Goal: Transaction & Acquisition: Obtain resource

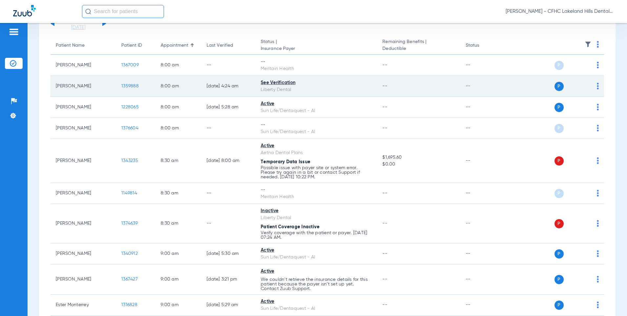
scroll to position [66, 0]
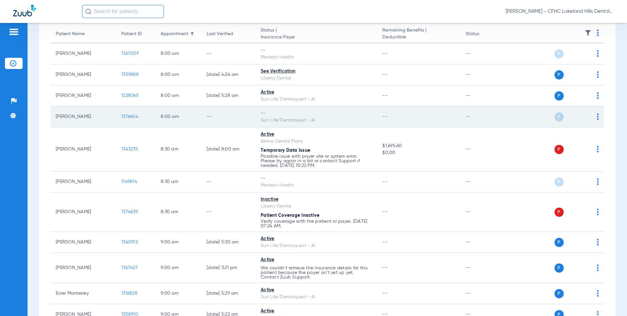
click at [125, 118] on span "1376604" at bounding box center [129, 116] width 17 height 5
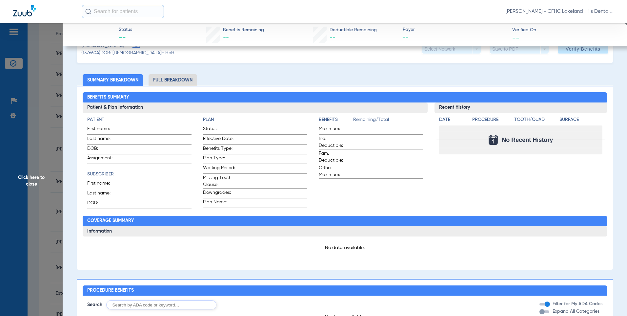
scroll to position [0, 0]
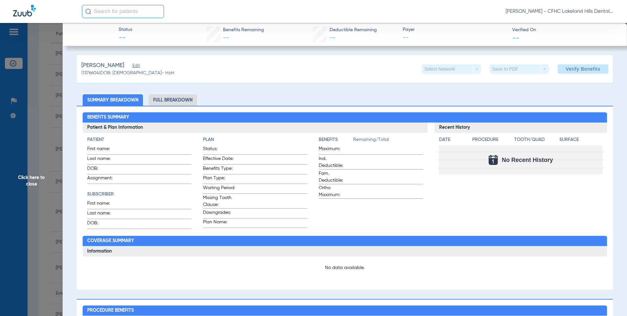
click at [137, 67] on span "Edit" at bounding box center [136, 66] width 6 height 6
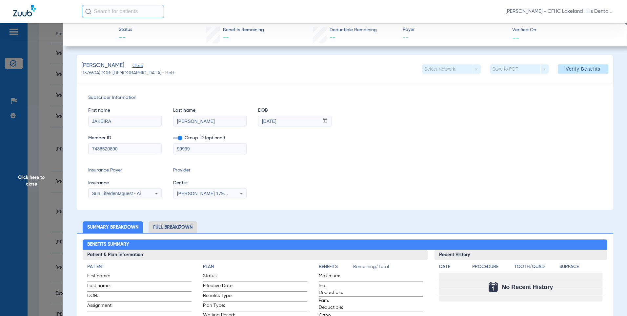
click at [137, 193] on span "Sun Life/dentaquest - Ai" at bounding box center [116, 193] width 49 height 5
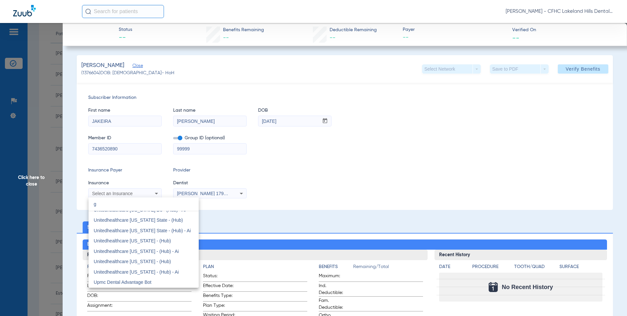
scroll to position [14, 0]
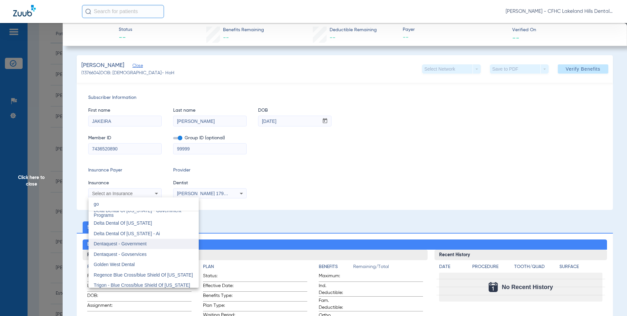
type input "go"
click at [119, 243] on span "Dentaquest - Government" at bounding box center [120, 243] width 53 height 5
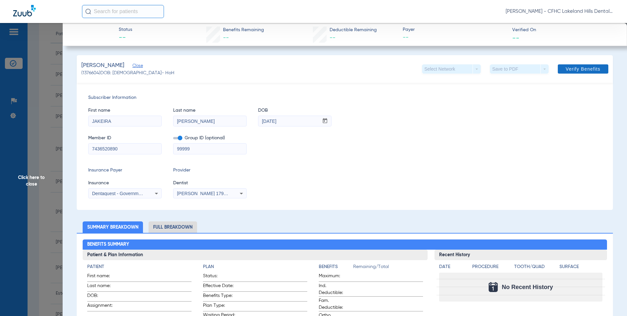
click at [567, 65] on span at bounding box center [583, 69] width 51 height 16
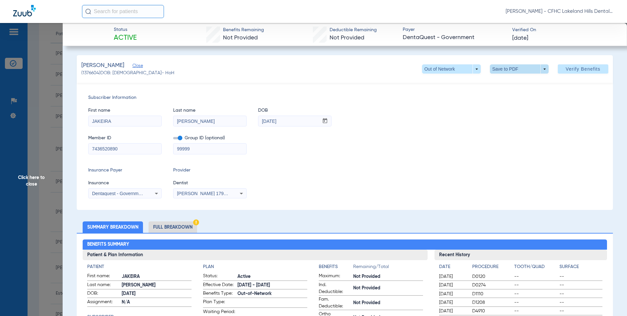
click at [496, 68] on span at bounding box center [519, 68] width 59 height 9
click at [509, 84] on span "Save to PDF" at bounding box center [517, 82] width 26 height 5
click at [547, 38] on div "Downloading" at bounding box center [571, 35] width 76 height 7
click at [44, 53] on span "Click here to close" at bounding box center [31, 181] width 63 height 316
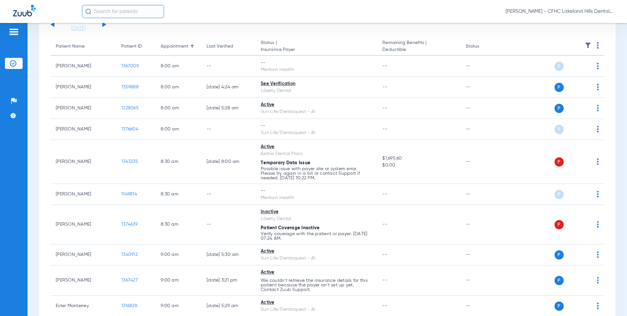
scroll to position [0, 0]
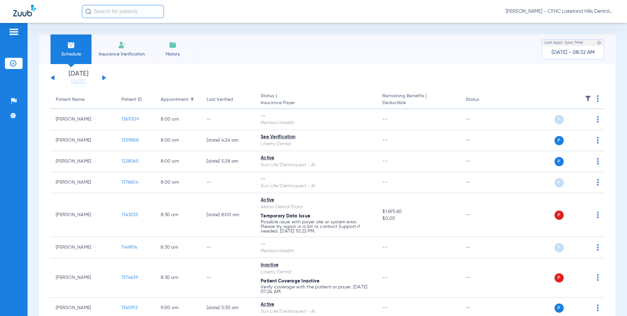
click at [103, 77] on button at bounding box center [104, 77] width 4 height 5
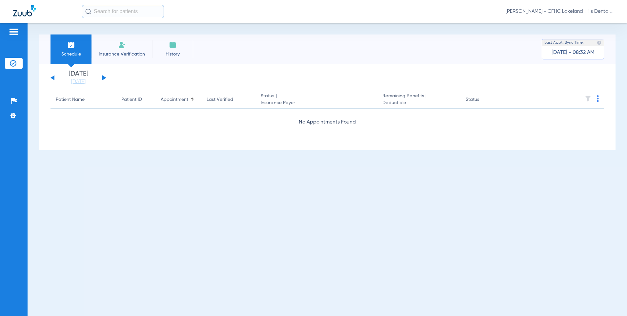
click at [103, 77] on button at bounding box center [104, 77] width 4 height 5
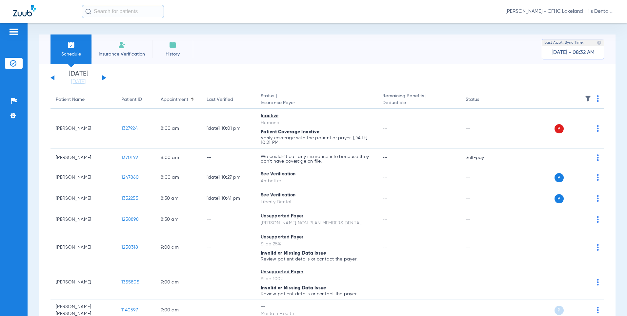
click at [126, 8] on input "text" at bounding box center [123, 11] width 82 height 13
type input "m"
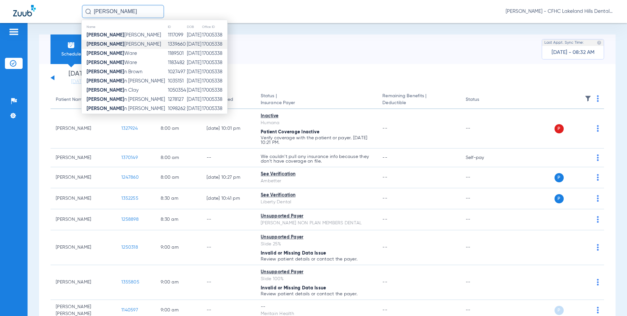
click at [113, 44] on span "[PERSON_NAME]" at bounding box center [124, 44] width 74 height 5
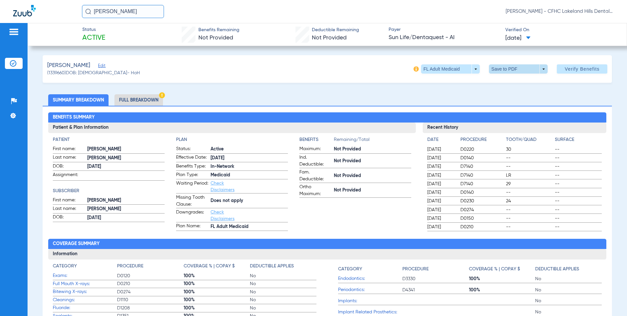
click at [514, 67] on span at bounding box center [519, 69] width 16 height 16
click at [511, 81] on span "Save to PDF" at bounding box center [516, 82] width 26 height 5
click at [511, 81] on div "[PERSON_NAME] Edit (1339660) DOB: [DEMOGRAPHIC_DATA] - HoH FL Adult Medicaid ar…" at bounding box center [328, 69] width 570 height 28
drag, startPoint x: 511, startPoint y: 81, endPoint x: 580, endPoint y: 35, distance: 82.7
click at [580, 35] on div "Downloading" at bounding box center [571, 35] width 76 height 7
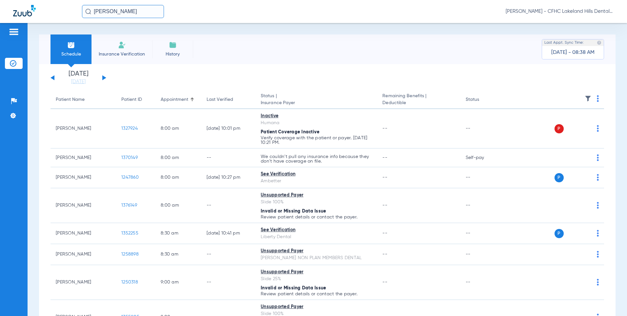
drag, startPoint x: 122, startPoint y: 13, endPoint x: -60, endPoint y: 15, distance: 181.8
click at [0, 15] on html "[PERSON_NAME] - CFHC Lakeland Hills Dental Patients Insurance Verification Setu…" at bounding box center [313, 158] width 627 height 316
type input "m"
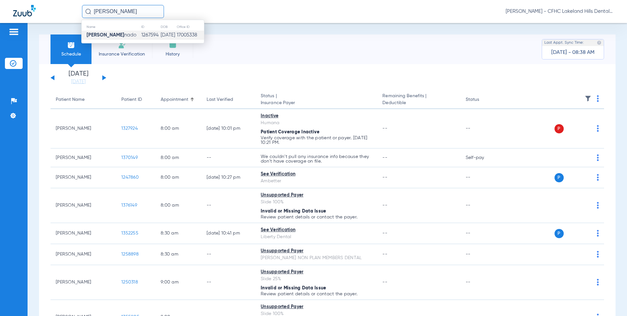
type input "[PERSON_NAME]"
click at [121, 35] on span "[PERSON_NAME] nado" at bounding box center [112, 34] width 50 height 5
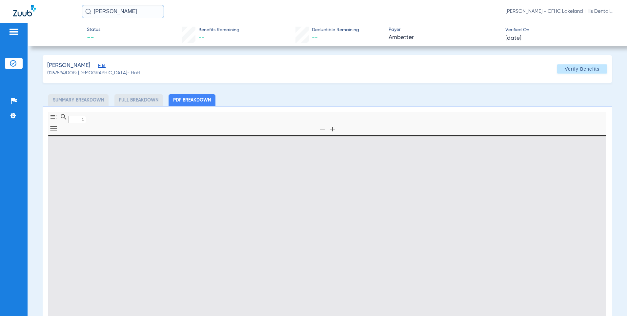
type input "0"
select select "page-width"
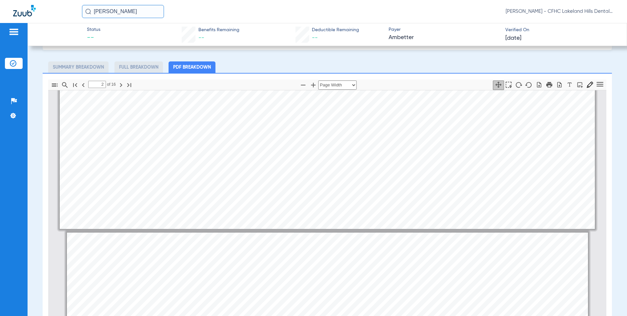
type input "1"
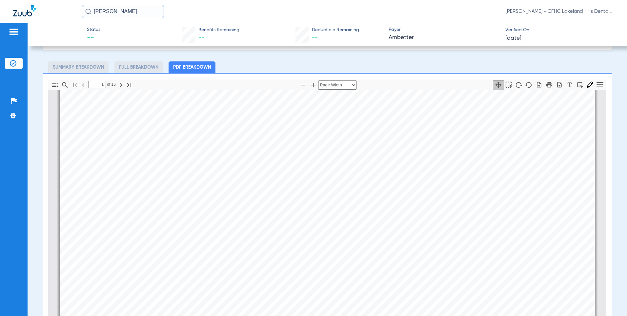
scroll to position [197, 0]
click at [558, 84] on icon "button" at bounding box center [560, 84] width 7 height 7
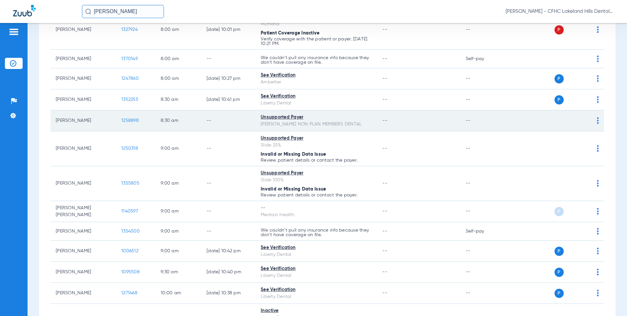
scroll to position [98, 0]
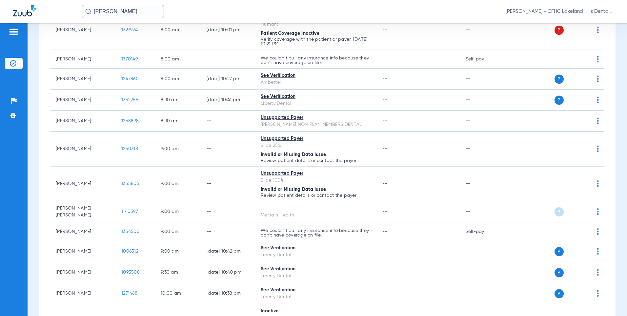
click at [111, 11] on input "[PERSON_NAME]" at bounding box center [123, 11] width 82 height 13
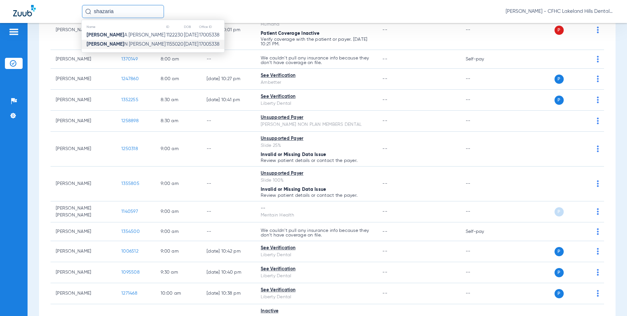
type input "shazaria"
click at [107, 44] on strong "[PERSON_NAME]" at bounding box center [106, 44] width 38 height 5
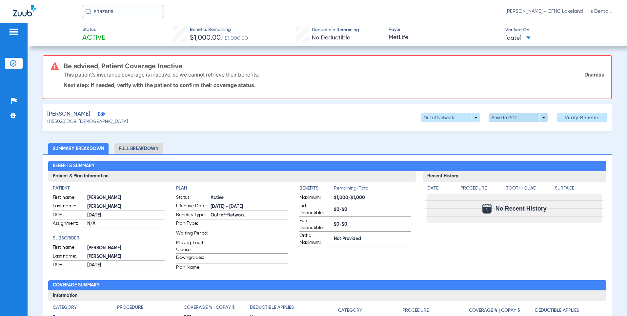
click at [502, 120] on span at bounding box center [518, 117] width 59 height 9
click at [504, 133] on button "insert_drive_file Save to PDF" at bounding box center [510, 130] width 50 height 13
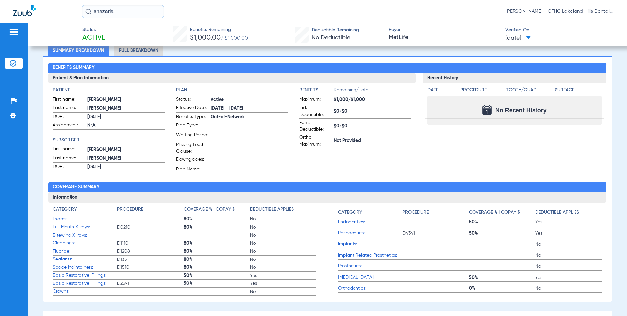
scroll to position [98, 0]
drag, startPoint x: 125, startPoint y: 12, endPoint x: 30, endPoint y: 7, distance: 95.7
click at [30, 7] on div "shazaria [PERSON_NAME] - CFHC Lakeland Hills Dental" at bounding box center [313, 11] width 627 height 23
type input "[PERSON_NAME] l"
click at [133, 33] on td "1274428" at bounding box center [144, 35] width 22 height 9
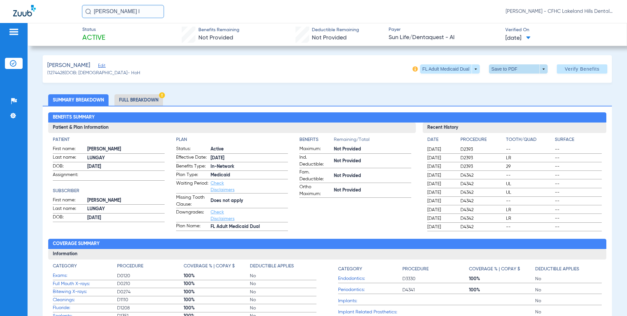
click at [525, 68] on span at bounding box center [518, 68] width 59 height 9
click at [520, 78] on button "insert_drive_file Save to PDF" at bounding box center [510, 81] width 50 height 13
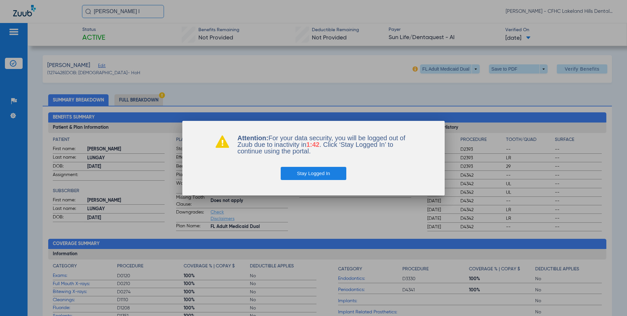
click at [327, 174] on button "Stay Logged In" at bounding box center [314, 173] width 66 height 13
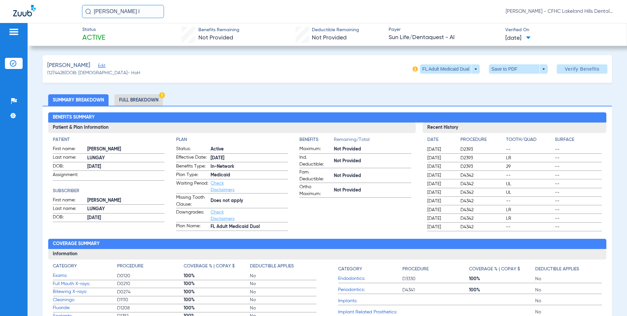
drag, startPoint x: 121, startPoint y: 11, endPoint x: -38, endPoint y: 5, distance: 159.3
click at [0, 5] on html "[PERSON_NAME] l [PERSON_NAME] - CFHC Lakeland Hills Dental Patients Insurance V…" at bounding box center [313, 158] width 627 height 316
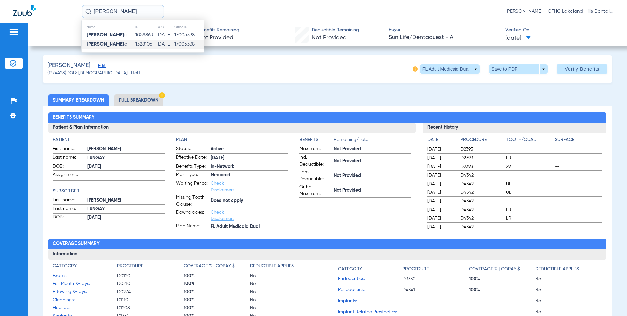
type input "[PERSON_NAME]"
click at [121, 45] on td "[PERSON_NAME] o" at bounding box center [108, 44] width 53 height 9
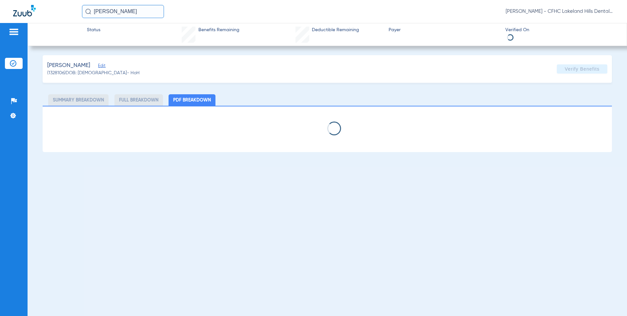
select select "page-width"
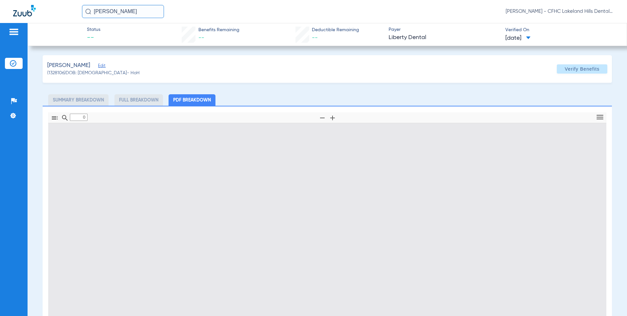
type input "1"
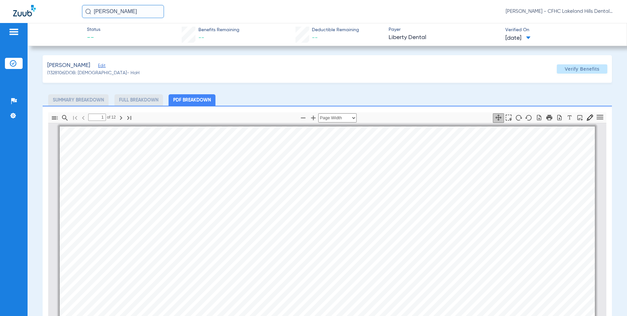
drag, startPoint x: 127, startPoint y: 12, endPoint x: -35, endPoint y: 0, distance: 162.3
click at [0, 0] on html "[PERSON_NAME] [PERSON_NAME] - CFHC Lakeland Hills Dental Patients Insurance Ver…" at bounding box center [313, 158] width 627 height 316
type input "n"
type input "[PERSON_NAME]"
drag, startPoint x: 126, startPoint y: 12, endPoint x: -15, endPoint y: -11, distance: 143.5
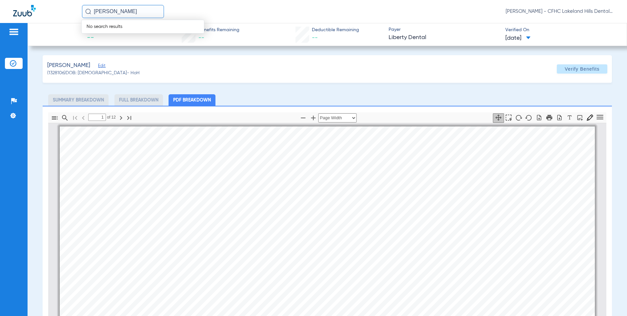
click at [0, 0] on html "[PERSON_NAME] No search results [PERSON_NAME] - CFHC [GEOGRAPHIC_DATA] Dental P…" at bounding box center [313, 158] width 627 height 316
type input "[PERSON_NAME]"
click at [134, 37] on td "1118630" at bounding box center [144, 35] width 20 height 9
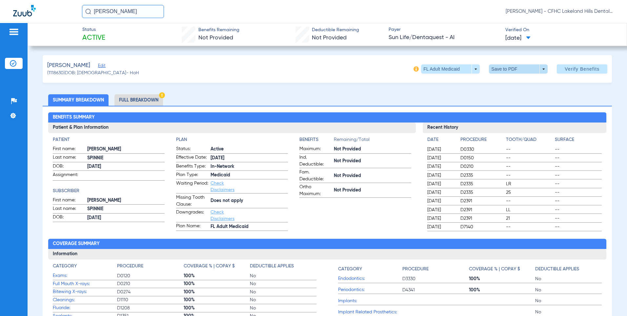
click at [523, 69] on span at bounding box center [518, 68] width 59 height 9
click at [518, 86] on button "insert_drive_file Save to PDF" at bounding box center [510, 81] width 50 height 13
click at [489, 64] on button "Save to PDF arrow_drop_down" at bounding box center [518, 68] width 59 height 9
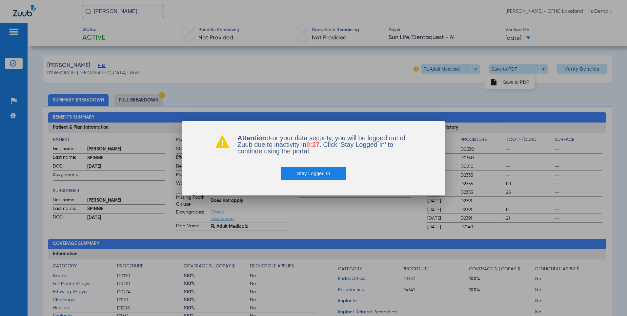
click at [290, 171] on button "Stay Logged In" at bounding box center [314, 173] width 66 height 13
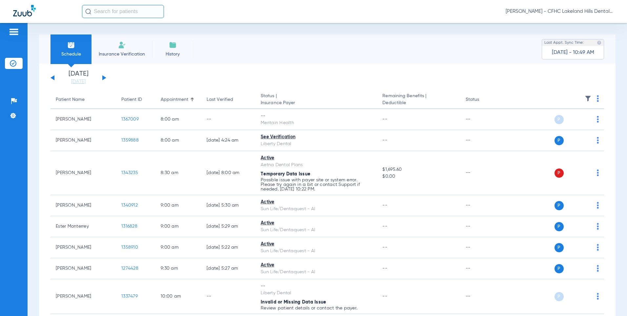
click at [103, 78] on button at bounding box center [104, 77] width 4 height 5
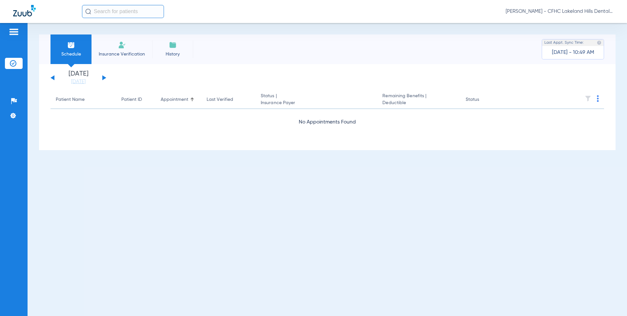
click at [103, 78] on button at bounding box center [104, 77] width 4 height 5
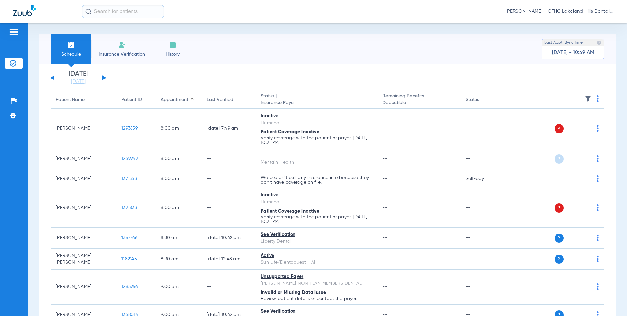
click at [53, 77] on button at bounding box center [53, 77] width 4 height 5
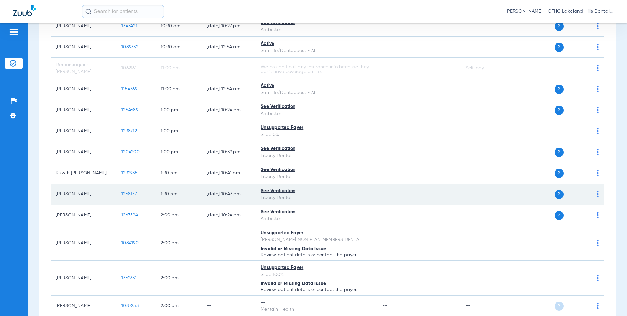
scroll to position [427, 0]
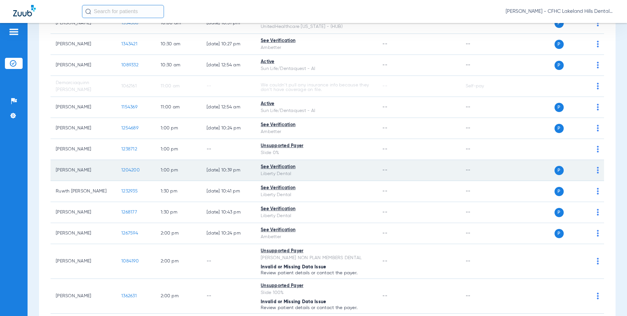
click at [128, 170] on span "1204200" at bounding box center [130, 170] width 18 height 5
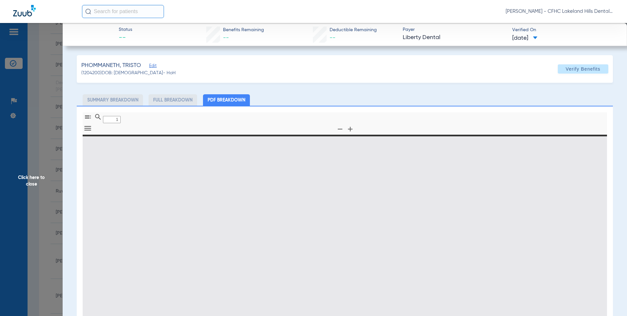
type input "0"
select select "page-width"
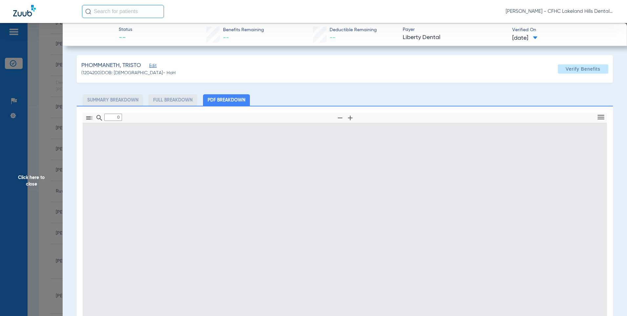
type input "1"
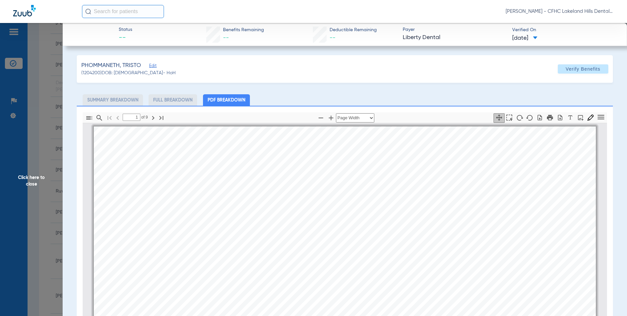
scroll to position [3, 0]
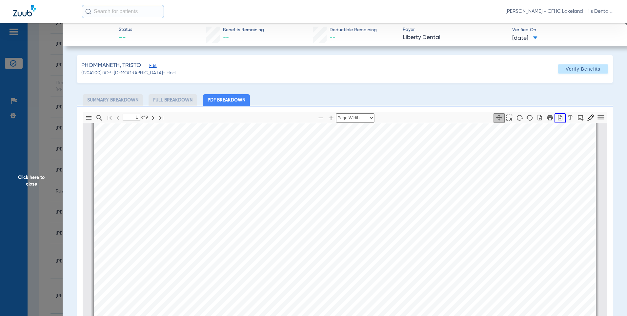
click at [559, 120] on icon "button" at bounding box center [561, 118] width 4 height 6
click at [43, 123] on span "Click here to close" at bounding box center [31, 181] width 63 height 316
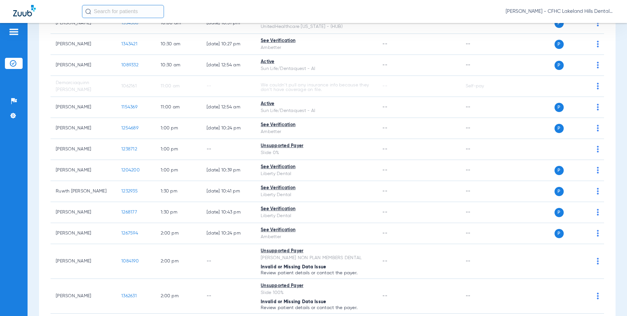
click at [118, 13] on input "text" at bounding box center [123, 11] width 82 height 13
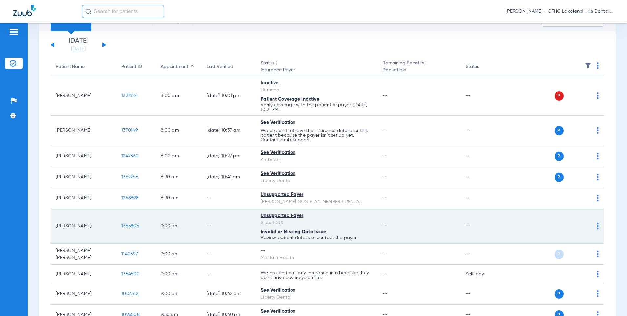
scroll to position [0, 0]
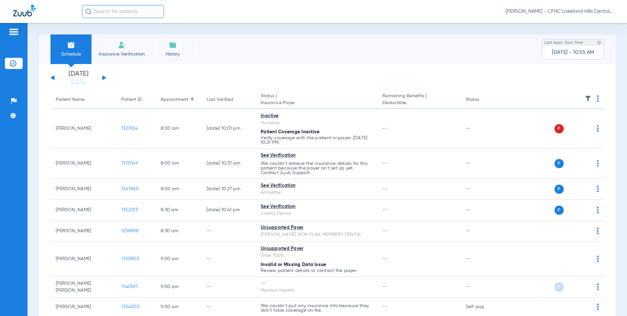
click at [52, 76] on div "Wednesday 06-11-2025 Thursday 06-12-2025 Friday 06-13-2025 Saturday 06-14-2025 …" at bounding box center [79, 78] width 56 height 14
click at [55, 77] on div "Wednesday 06-11-2025 Thursday 06-12-2025 Friday 06-13-2025 Saturday 06-14-2025 …" at bounding box center [79, 78] width 56 height 14
click at [104, 80] on div "Wednesday 06-11-2025 Thursday 06-12-2025 Friday 06-13-2025 Saturday 06-14-2025 …" at bounding box center [79, 78] width 56 height 14
click at [104, 78] on button at bounding box center [104, 77] width 4 height 5
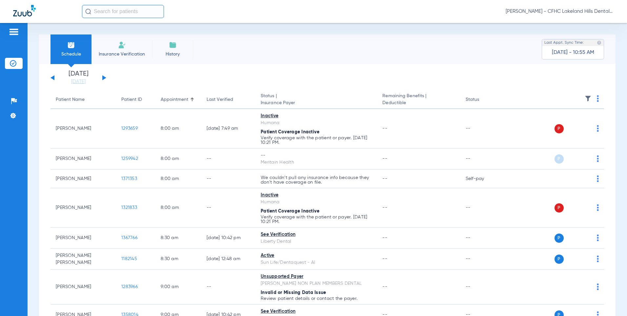
click at [54, 78] on button at bounding box center [53, 77] width 4 height 5
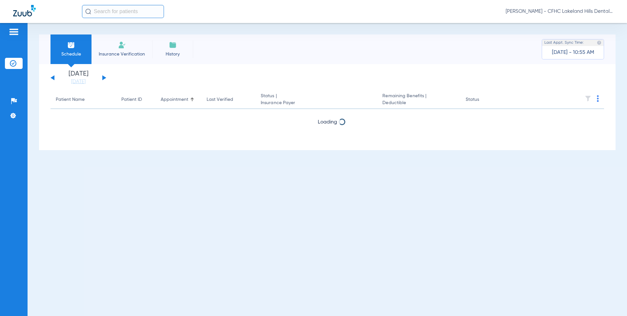
click at [54, 78] on button at bounding box center [53, 77] width 4 height 5
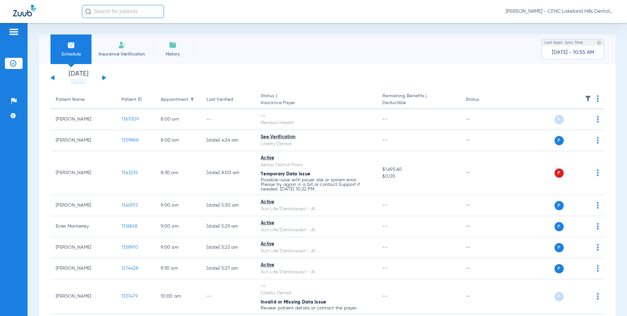
click at [54, 78] on button at bounding box center [53, 77] width 4 height 5
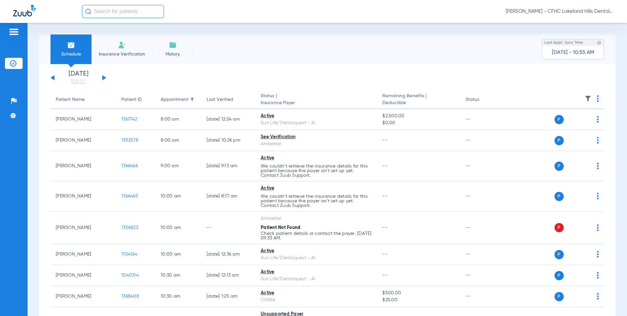
click at [102, 78] on div "Wednesday 06-11-2025 Thursday 06-12-2025 Friday 06-13-2025 Saturday 06-14-2025 …" at bounding box center [79, 78] width 56 height 14
click at [103, 77] on button at bounding box center [104, 77] width 4 height 5
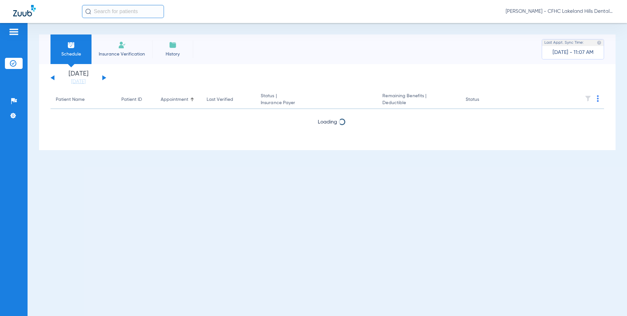
click at [103, 77] on button at bounding box center [104, 77] width 4 height 5
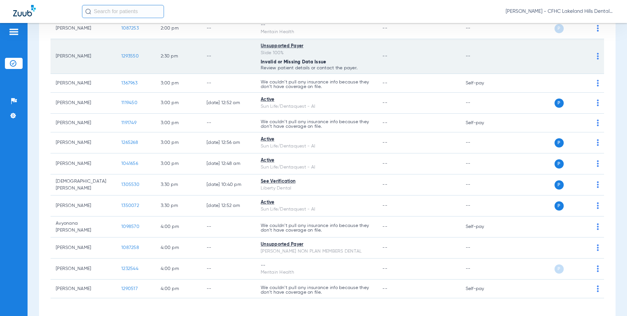
scroll to position [689, 0]
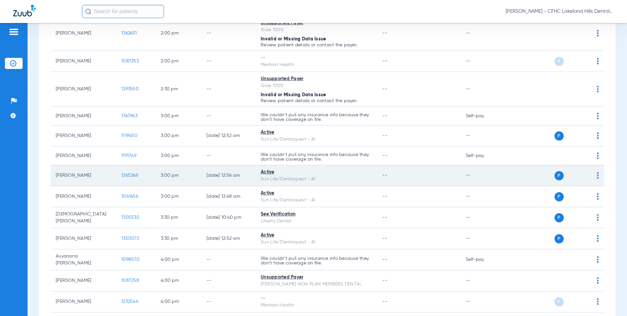
click at [113, 178] on td "[PERSON_NAME]" at bounding box center [84, 175] width 66 height 21
click at [128, 173] on span "1265268" at bounding box center [129, 175] width 17 height 5
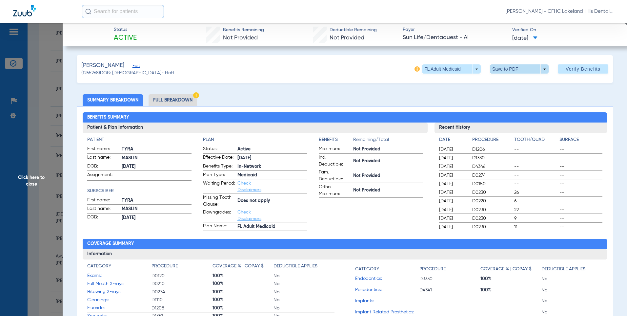
click at [515, 69] on span at bounding box center [520, 69] width 16 height 16
click at [514, 81] on span "Save to PDF" at bounding box center [517, 82] width 26 height 5
click at [39, 132] on span "Click here to close" at bounding box center [31, 181] width 63 height 316
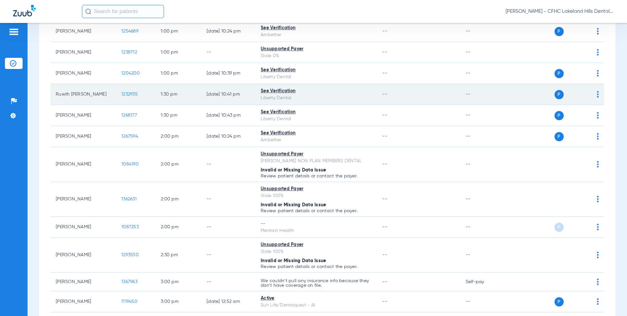
scroll to position [525, 0]
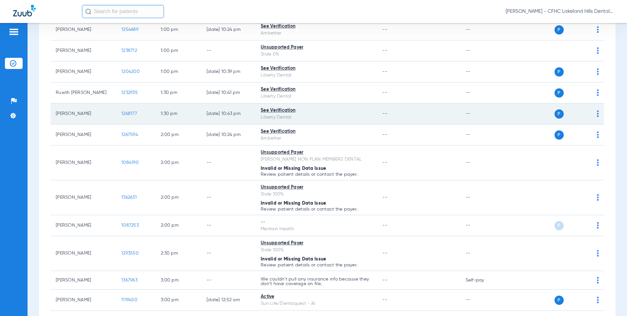
click at [168, 115] on td "1:30 PM" at bounding box center [179, 113] width 46 height 21
click at [123, 111] on span "1268177" at bounding box center [129, 113] width 16 height 5
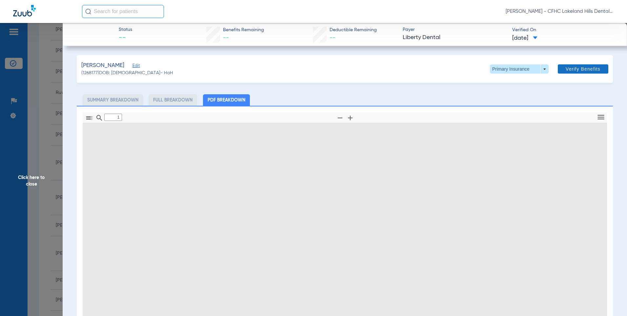
type input "0"
select select "page-width"
type input "1"
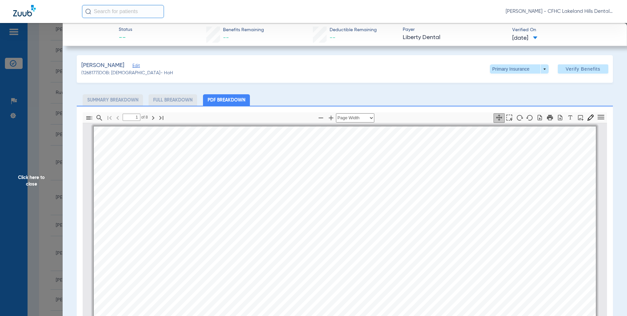
scroll to position [3, 0]
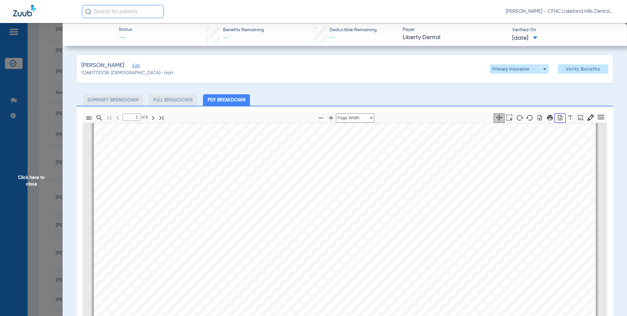
click at [557, 118] on icon "button" at bounding box center [560, 117] width 7 height 7
click at [43, 113] on span "Click here to close" at bounding box center [31, 181] width 63 height 316
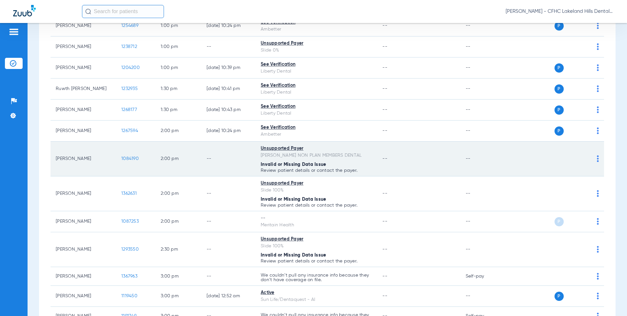
scroll to position [525, 0]
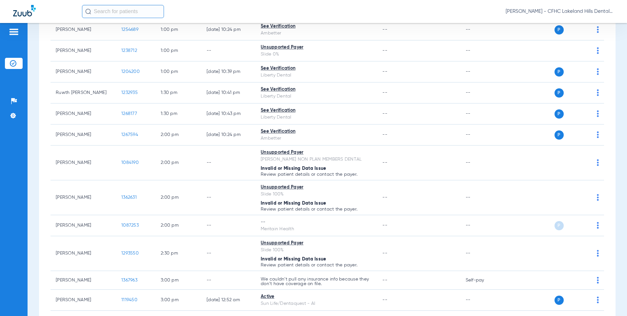
click at [128, 8] on input "text" at bounding box center [123, 11] width 82 height 13
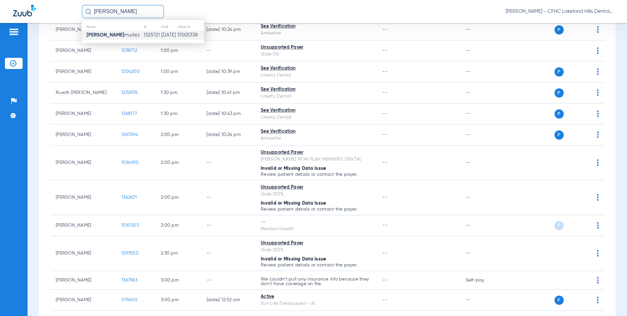
type input "miriam ber"
click at [124, 34] on span "Miriam Ber mudez" at bounding box center [113, 34] width 53 height 5
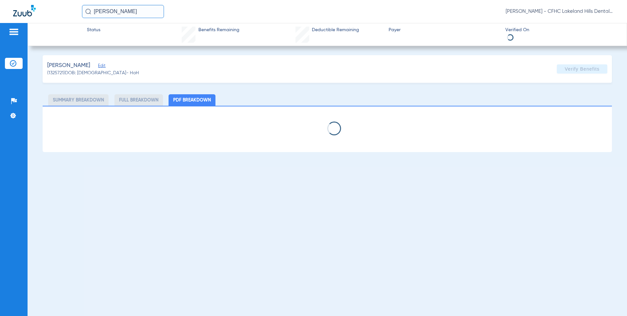
select select "page-width"
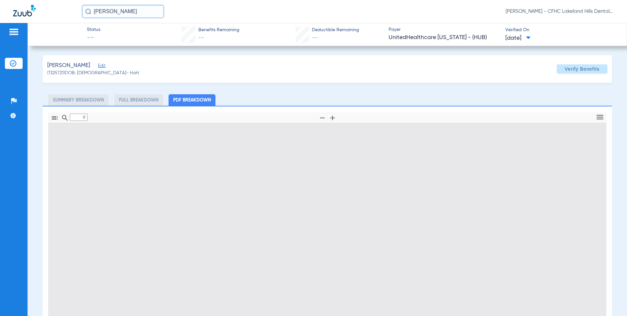
type input "1"
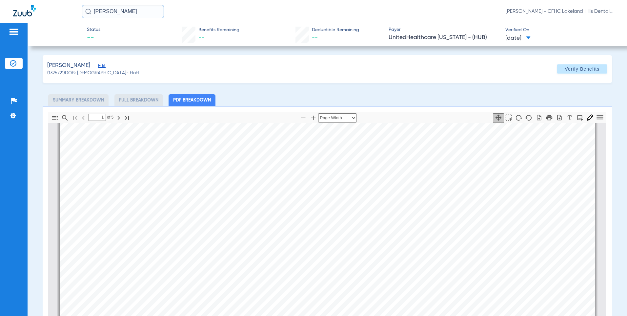
scroll to position [33, 0]
click at [557, 114] on icon "button" at bounding box center [560, 117] width 7 height 7
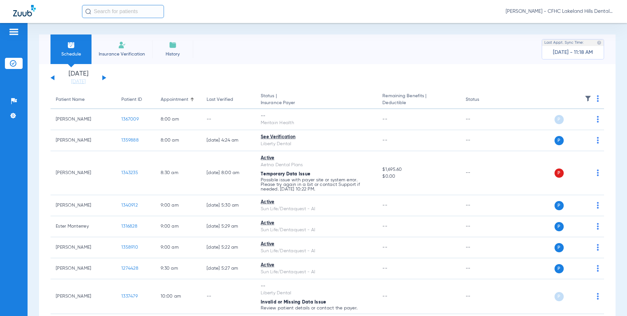
click at [105, 78] on button at bounding box center [104, 77] width 4 height 5
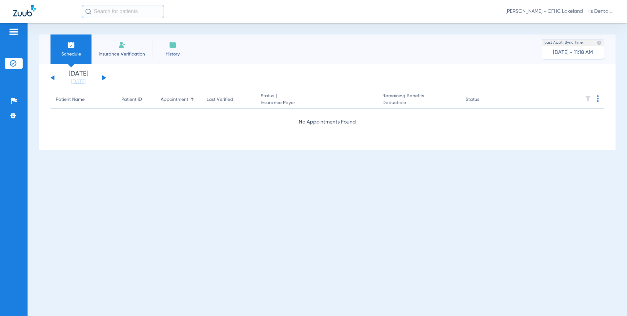
click at [105, 78] on button at bounding box center [104, 77] width 4 height 5
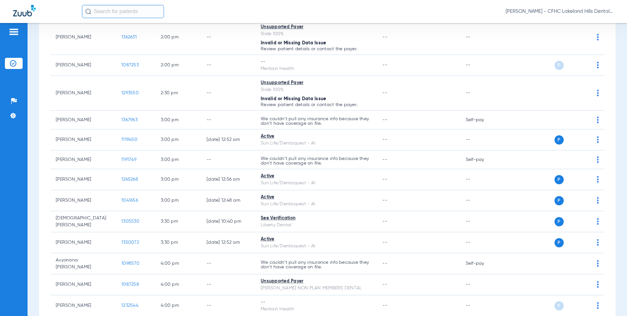
scroll to position [689, 0]
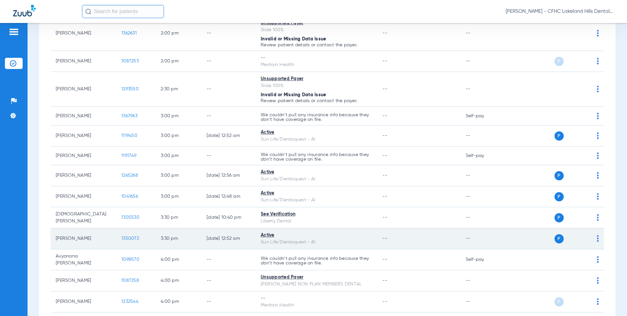
click at [130, 236] on span "1350072" at bounding box center [130, 238] width 18 height 5
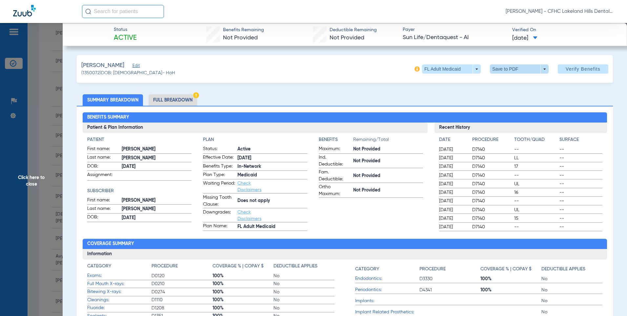
click at [512, 73] on span at bounding box center [520, 69] width 16 height 16
click at [509, 86] on button "insert_drive_file Save to PDF" at bounding box center [511, 81] width 50 height 13
click at [525, 68] on span at bounding box center [519, 68] width 59 height 9
click at [522, 77] on button "insert_drive_file Save to PDF" at bounding box center [511, 81] width 50 height 13
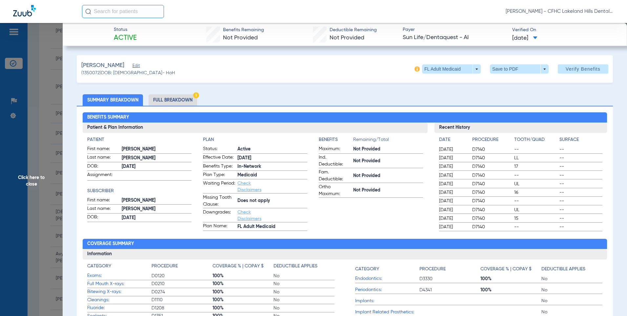
click at [37, 141] on span "Click here to close" at bounding box center [31, 181] width 63 height 316
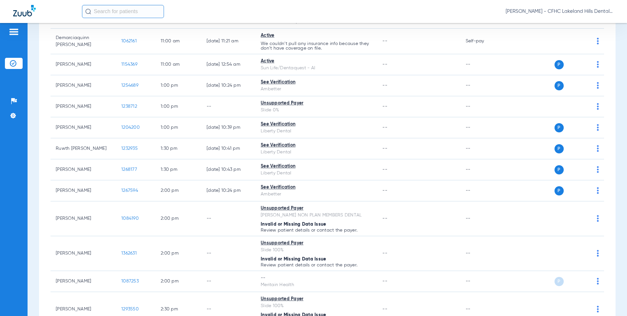
scroll to position [466, 0]
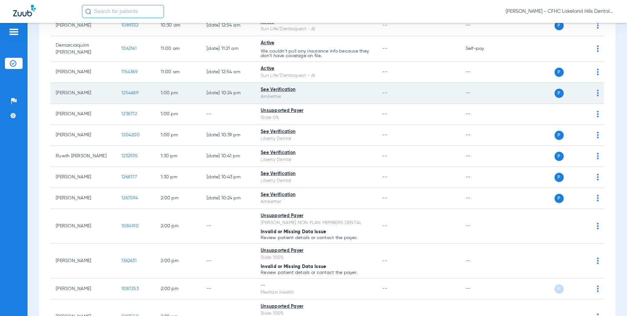
click at [124, 94] on span "1254689" at bounding box center [129, 93] width 17 height 5
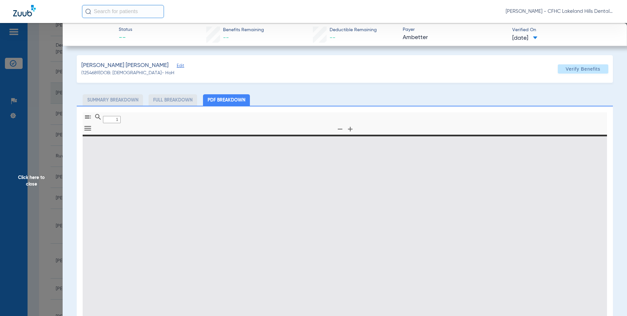
type input "0"
select select "page-width"
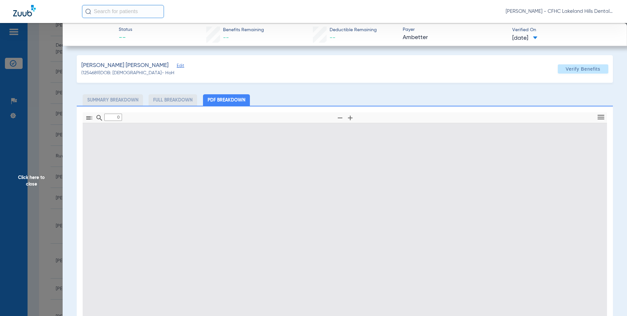
type input "1"
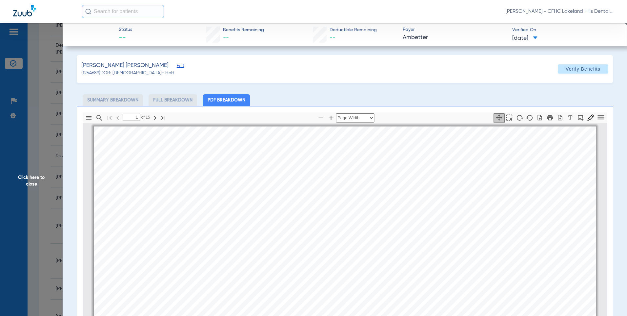
scroll to position [3, 0]
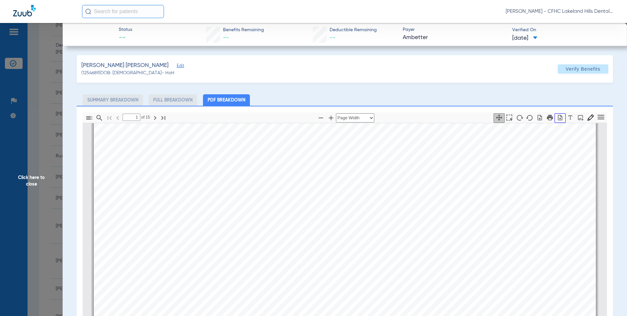
click at [557, 117] on icon "button" at bounding box center [560, 117] width 7 height 7
click at [42, 107] on span "Click here to close" at bounding box center [31, 181] width 63 height 316
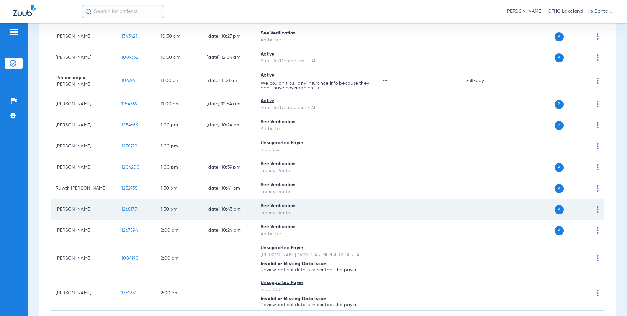
scroll to position [423, 0]
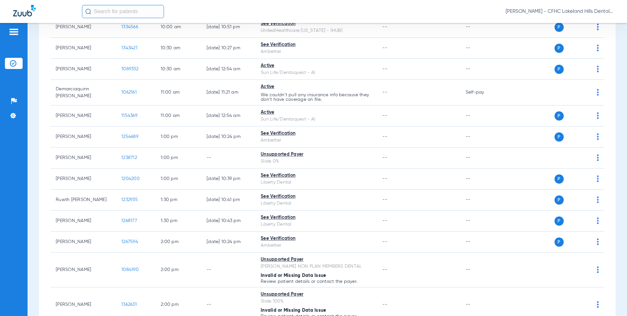
click at [122, 11] on input "text" at bounding box center [123, 11] width 82 height 13
type input "v"
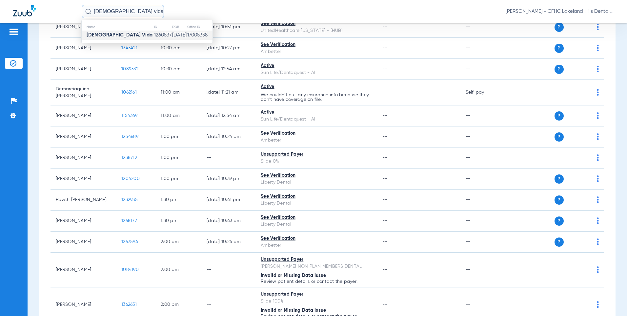
type input "jesus vida"
click at [154, 39] on td "1260537" at bounding box center [163, 35] width 18 height 9
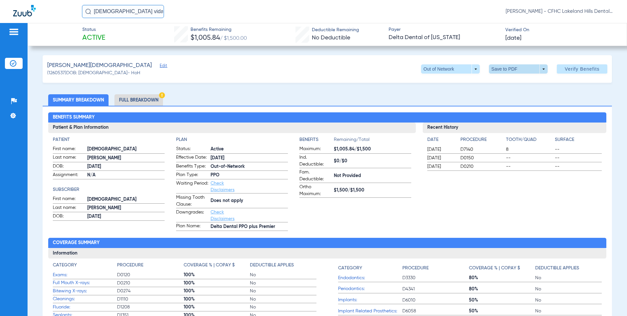
click at [499, 71] on span at bounding box center [518, 68] width 59 height 9
click at [498, 80] on button "insert_drive_file Save to PDF" at bounding box center [510, 81] width 50 height 13
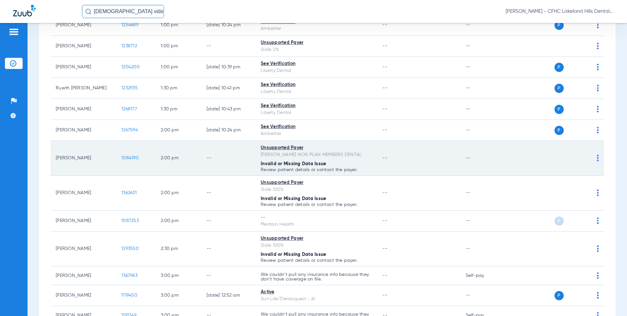
scroll to position [492, 0]
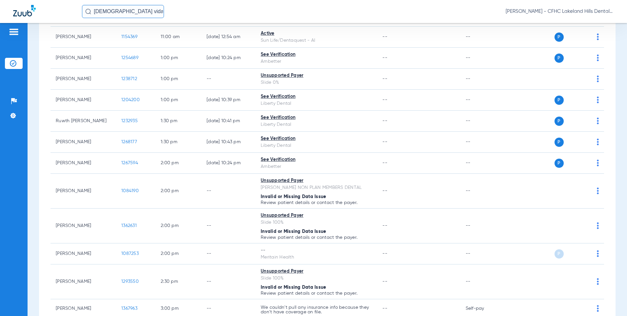
drag, startPoint x: 125, startPoint y: 15, endPoint x: 16, endPoint y: -2, distance: 110.3
click at [16, 0] on html "jesus vida Katherine Paulino - CFHC Lakeland Hills Dental Patients Insurance Ve…" at bounding box center [313, 158] width 627 height 316
click at [103, 34] on strong "Jason Tk" at bounding box center [106, 34] width 38 height 5
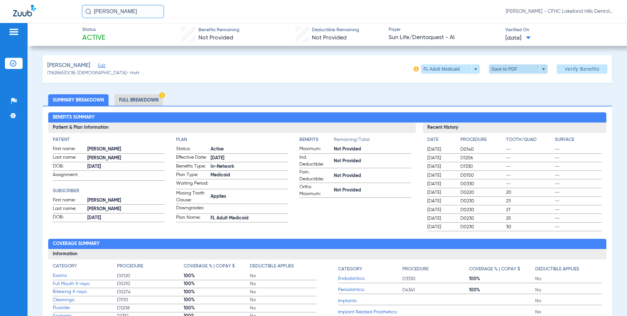
click at [495, 71] on span at bounding box center [518, 68] width 59 height 9
click at [498, 82] on button "insert_drive_file Save to PDF" at bounding box center [510, 81] width 50 height 13
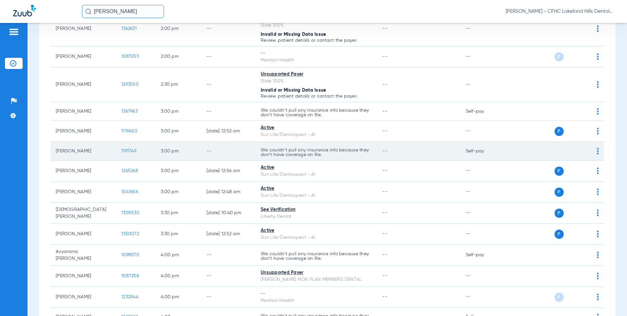
scroll to position [656, 0]
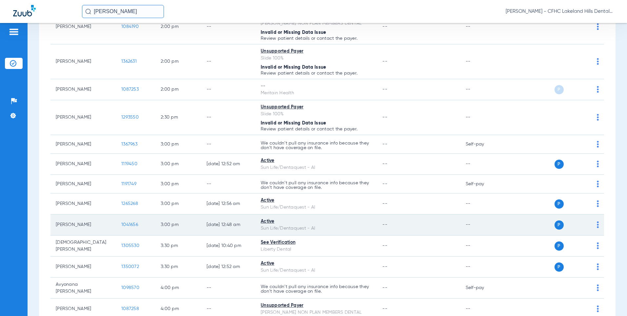
click at [115, 224] on td "[PERSON_NAME]" at bounding box center [84, 224] width 66 height 21
click at [131, 224] on span "1041656" at bounding box center [129, 224] width 17 height 5
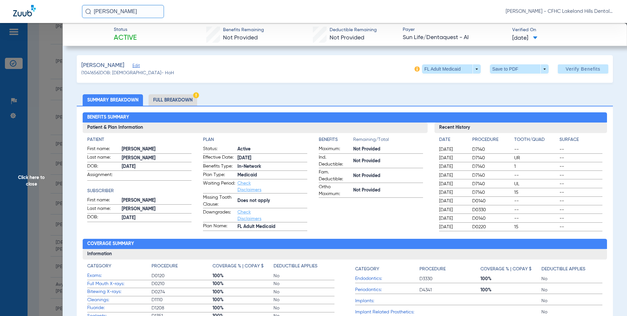
click at [516, 71] on span at bounding box center [520, 69] width 16 height 16
click at [512, 82] on span "Save to PDF" at bounding box center [517, 82] width 26 height 5
click at [49, 72] on span "Click here to close" at bounding box center [31, 181] width 63 height 316
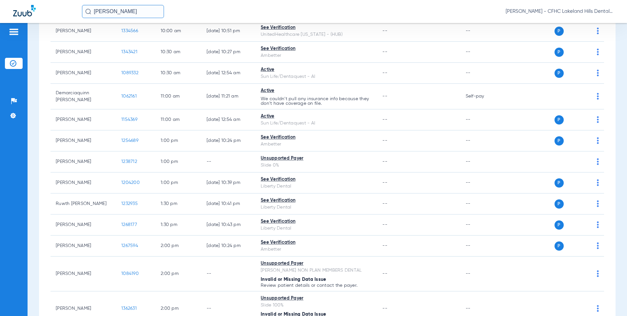
scroll to position [414, 0]
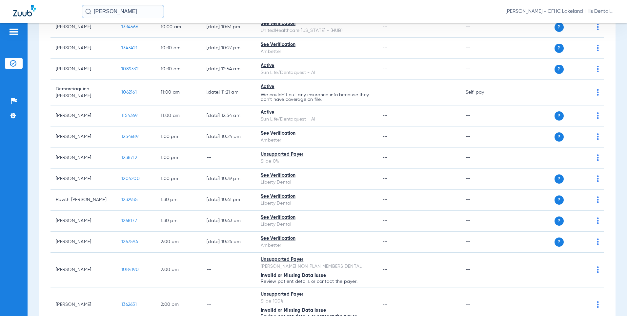
drag, startPoint x: 124, startPoint y: 11, endPoint x: 61, endPoint y: 2, distance: 63.0
click at [61, 2] on div "jason tk Katherine Paulino - CFHC Lakeland Hills Dental" at bounding box center [313, 11] width 627 height 23
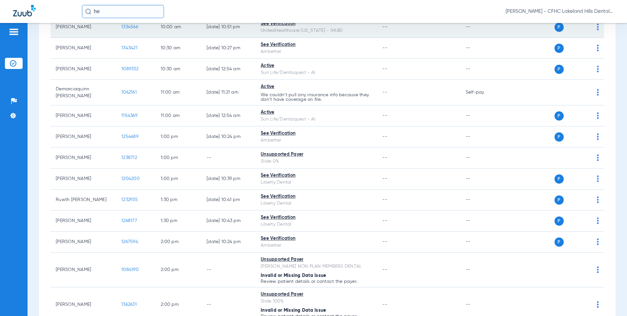
type input "h"
type input "rivera hector"
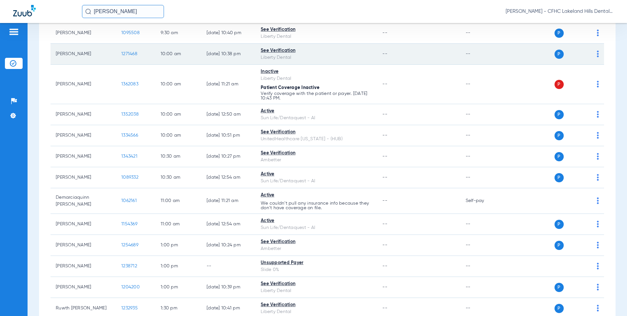
scroll to position [295, 0]
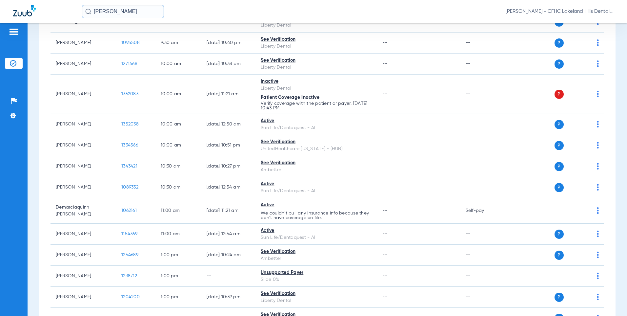
click at [132, 9] on input "rivera hector" at bounding box center [123, 11] width 82 height 13
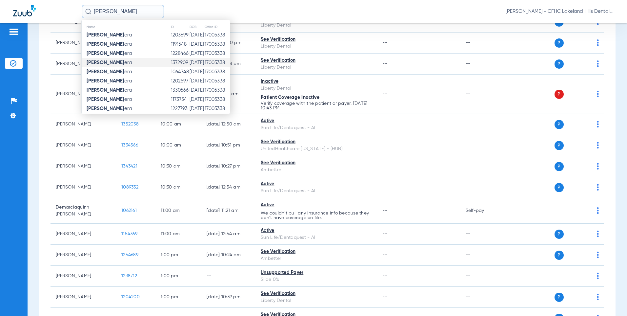
type input "Hector Riv"
click at [117, 63] on span "Hector Riv era" at bounding box center [110, 62] width 46 height 5
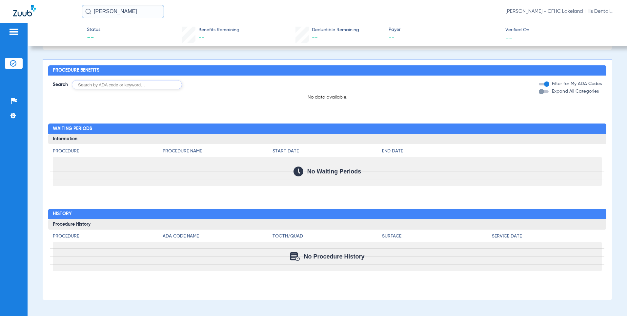
scroll to position [344, 0]
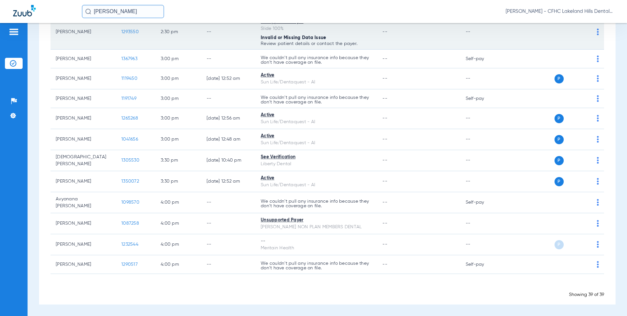
scroll to position [709, 0]
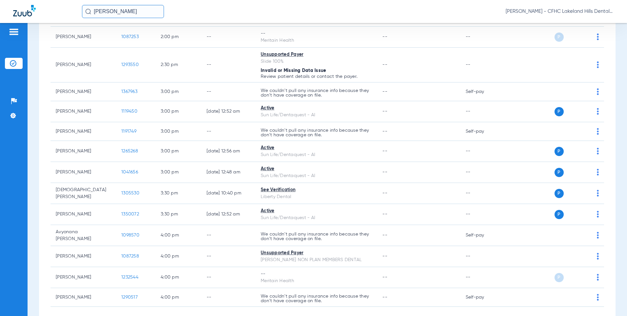
drag, startPoint x: 128, startPoint y: 10, endPoint x: 8, endPoint y: 20, distance: 120.2
click at [8, 20] on div "Hector Riv Katherine Paulino - CFHC Lakeland Hills Dental" at bounding box center [313, 11] width 627 height 23
type input "C"
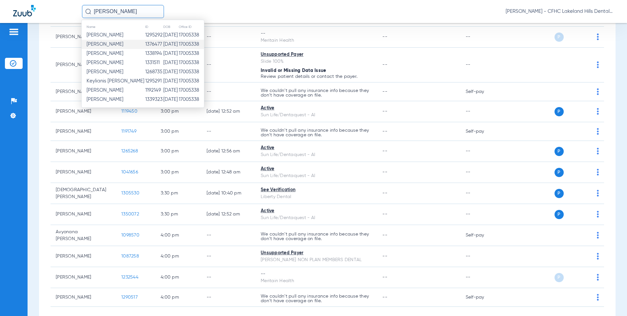
type input "Hance"
click at [108, 46] on span "Chiristian Hance" at bounding box center [105, 44] width 37 height 5
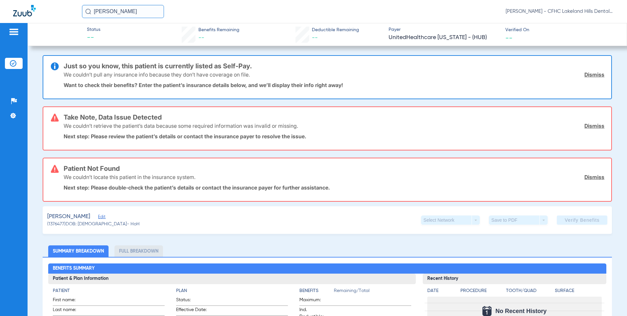
click at [59, 52] on div "Status -- Benefits Remaining -- Deductible Remaining -- Payer UnitedHealthcare …" at bounding box center [328, 169] width 600 height 293
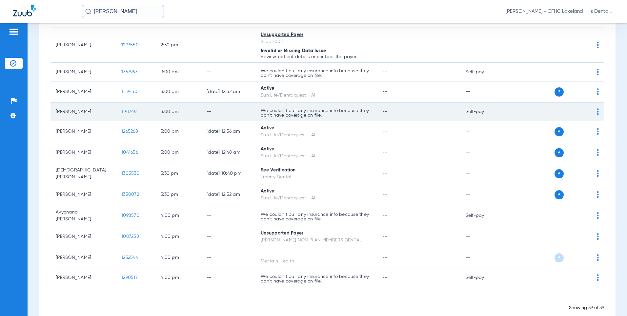
scroll to position [709, 0]
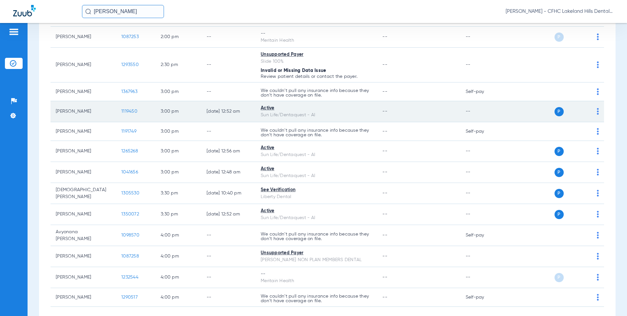
click at [94, 114] on td "[PERSON_NAME]" at bounding box center [84, 111] width 66 height 21
click at [127, 113] on span "1119450" at bounding box center [129, 111] width 16 height 5
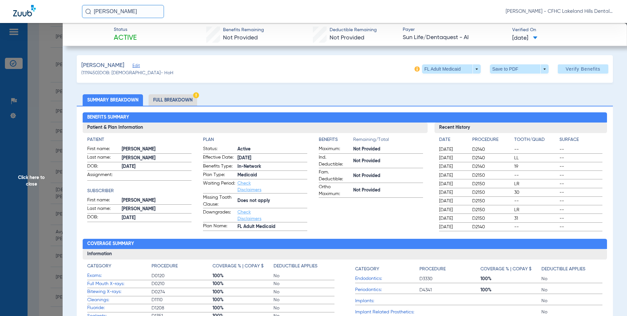
click at [50, 107] on span "Click here to close" at bounding box center [31, 181] width 63 height 316
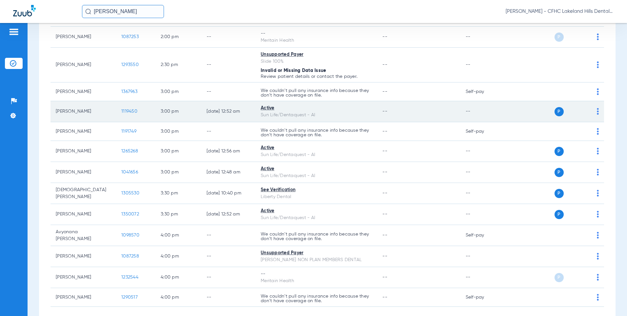
click at [124, 109] on span "1119450" at bounding box center [129, 111] width 16 height 5
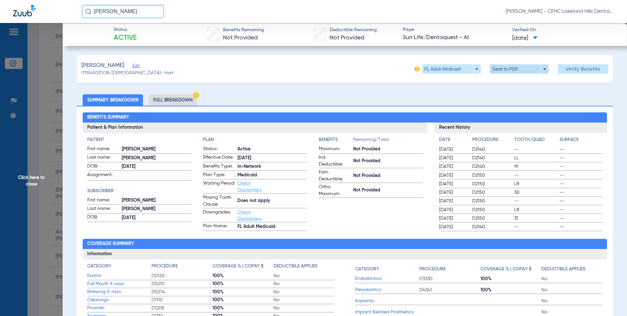
click at [512, 70] on span at bounding box center [520, 69] width 16 height 16
click at [505, 80] on span "Save to PDF" at bounding box center [517, 82] width 26 height 5
click at [39, 203] on span "Click here to close" at bounding box center [31, 181] width 63 height 316
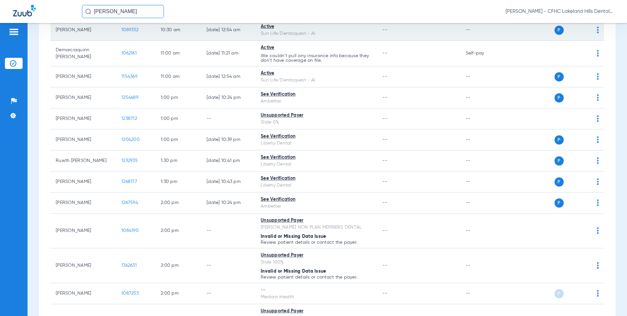
scroll to position [479, 0]
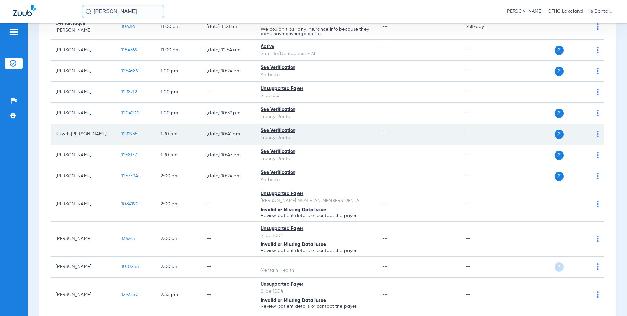
click at [130, 135] on span "1232935" at bounding box center [129, 134] width 16 height 5
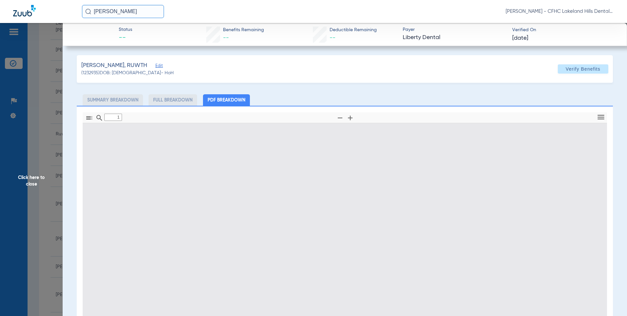
type input "0"
select select "page-width"
type input "1"
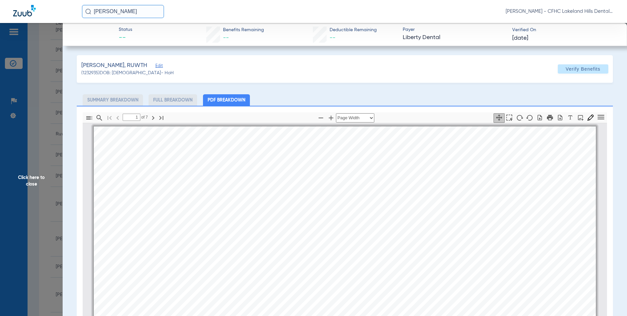
scroll to position [3, 0]
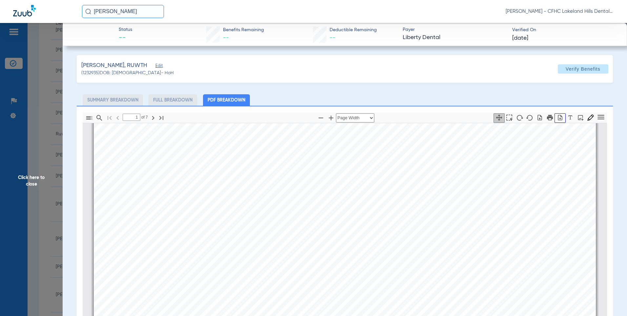
click at [559, 118] on icon "button" at bounding box center [561, 118] width 4 height 6
click at [49, 126] on span "Click here to close" at bounding box center [31, 181] width 63 height 316
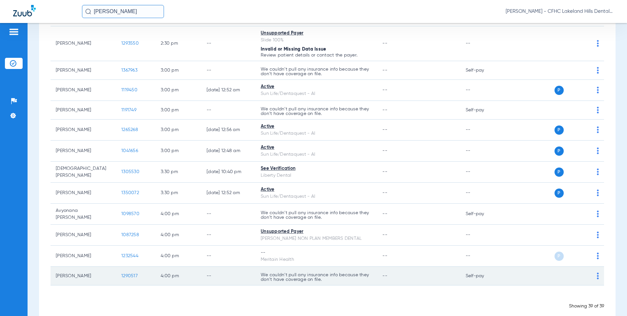
scroll to position [742, 0]
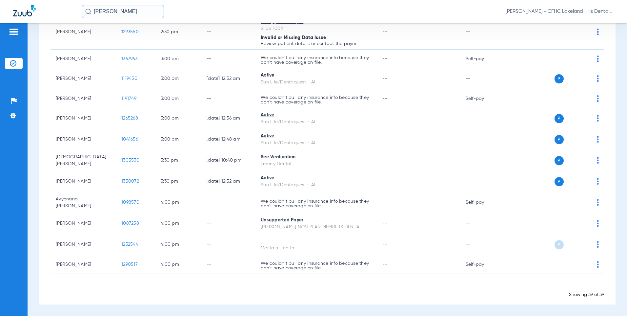
drag, startPoint x: 150, startPoint y: 14, endPoint x: 32, endPoint y: 5, distance: 118.5
click at [32, 5] on div "Hance Katherine Paulino - CFHC Lakeland Hills Dental" at bounding box center [313, 11] width 627 height 23
type input "r"
type input "R"
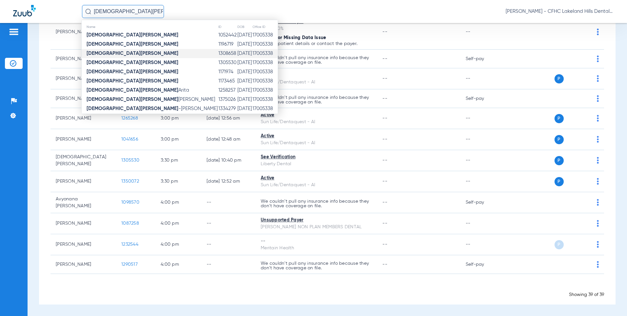
scroll to position [12, 0]
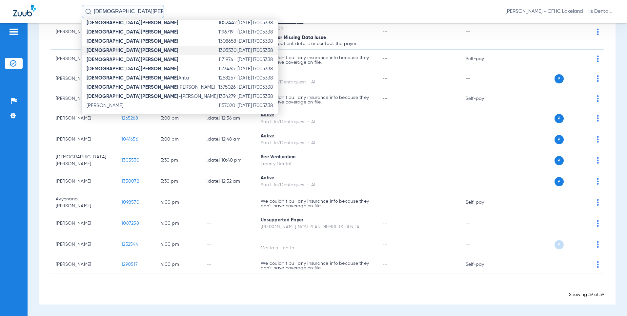
type input "[DEMOGRAPHIC_DATA][PERSON_NAME]"
click at [237, 52] on td "06/28/2004" at bounding box center [244, 50] width 15 height 9
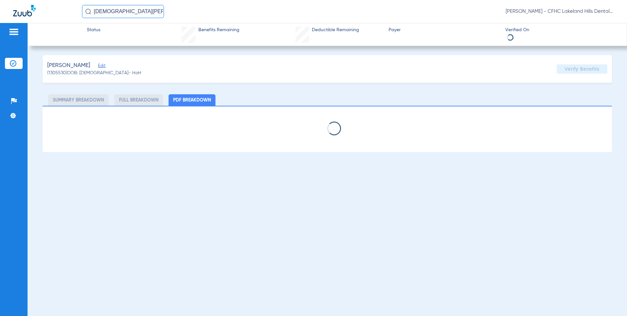
select select "page-width"
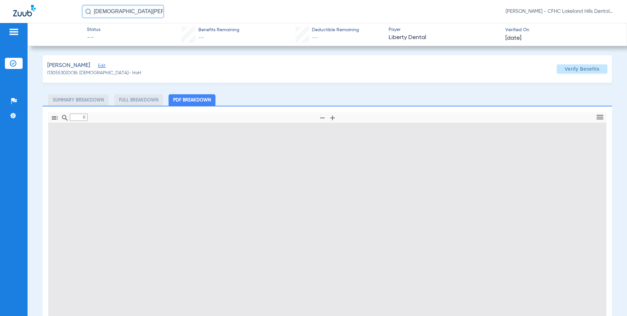
type input "1"
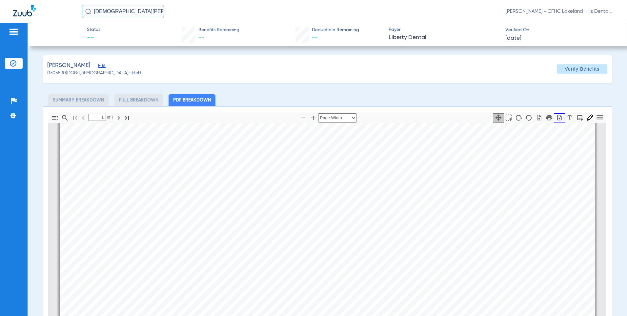
click at [557, 117] on icon "button" at bounding box center [560, 117] width 7 height 7
